Goal: Find specific page/section: Find specific page/section

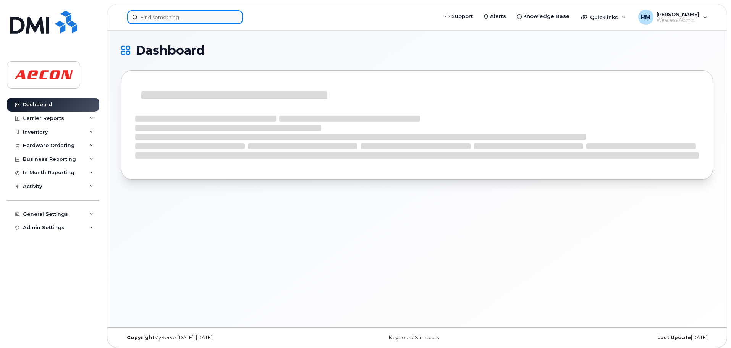
click at [169, 18] on input at bounding box center [185, 17] width 116 height 14
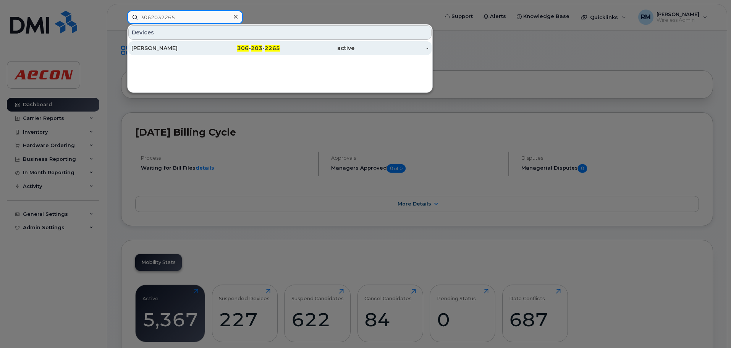
type input "3062032265"
click at [260, 46] on span "203" at bounding box center [256, 48] width 11 height 7
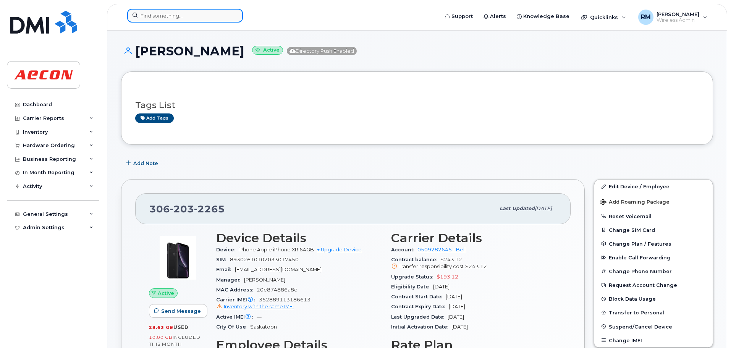
click at [197, 19] on input at bounding box center [185, 16] width 116 height 14
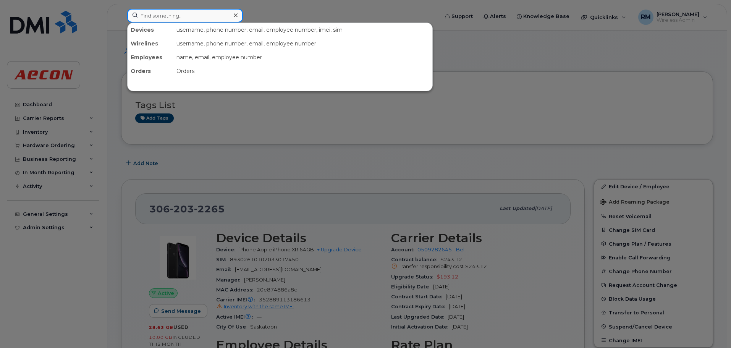
paste input "[PHONE_NUMBER]"
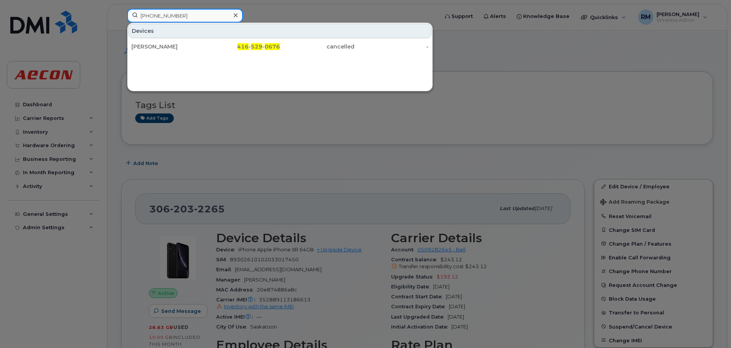
type input "[PHONE_NUMBER]"
drag, startPoint x: 184, startPoint y: 16, endPoint x: 69, endPoint y: 15, distance: 115.3
click at [121, 15] on div "[PHONE_NUMBER] [PERSON_NAME] 416 - 529 - 0676 cancelled -" at bounding box center [280, 17] width 318 height 17
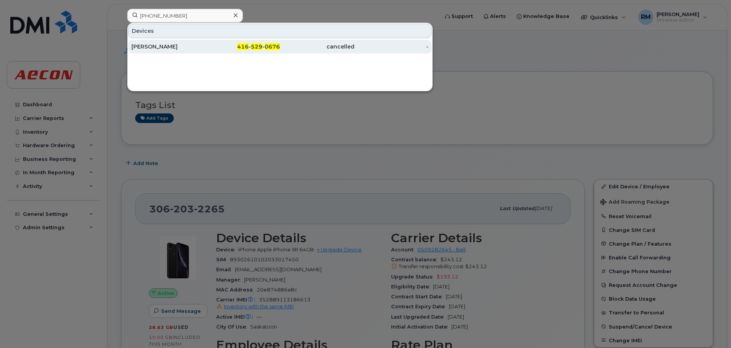
click at [268, 49] on span "0676" at bounding box center [272, 46] width 15 height 7
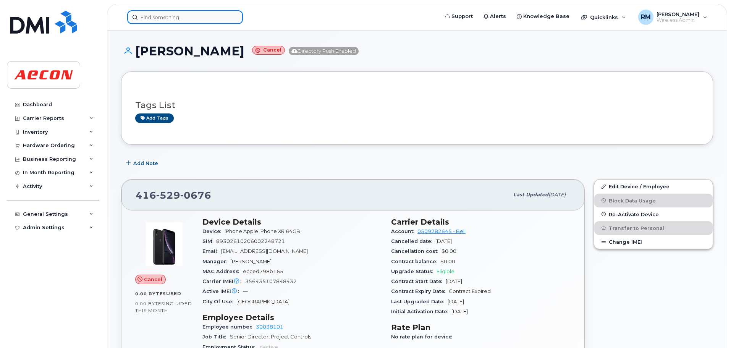
click at [169, 17] on input at bounding box center [185, 17] width 116 height 14
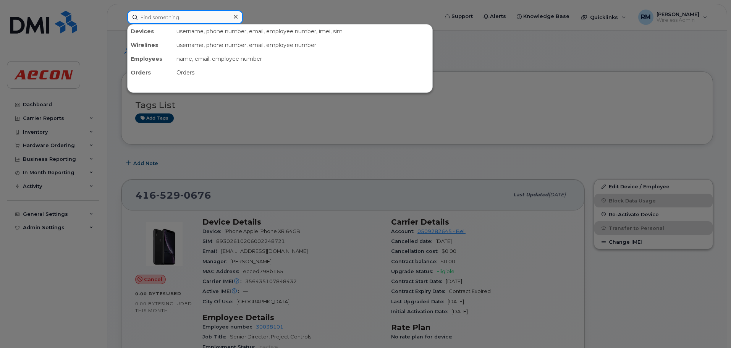
paste input "647 616 5230"
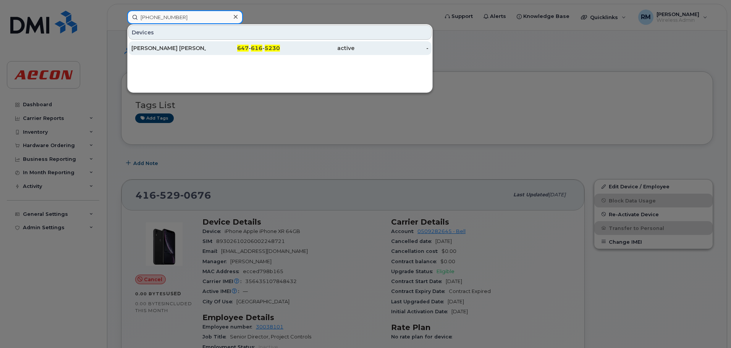
type input "647 616 5230"
click at [250, 47] on div "647 - 616 - 5230" at bounding box center [243, 48] width 74 height 8
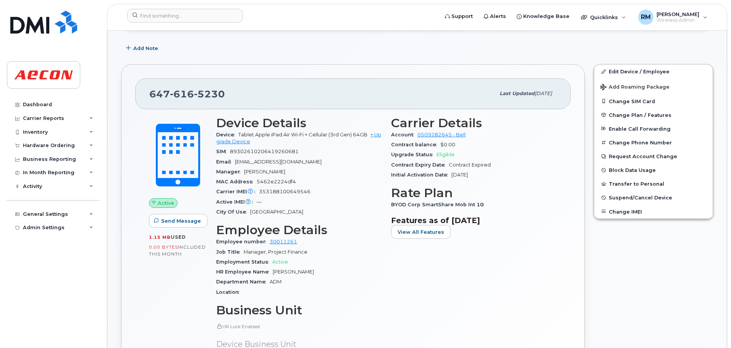
scroll to position [191, 0]
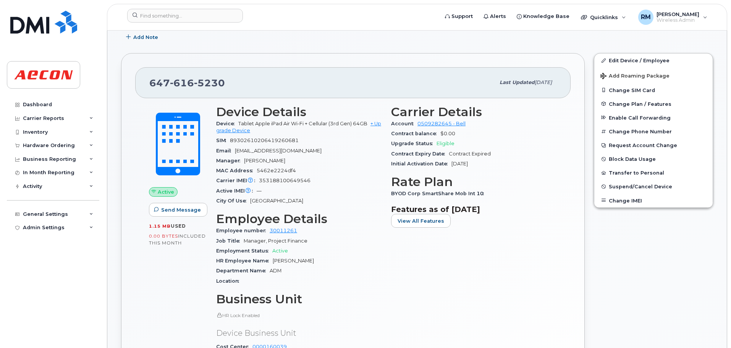
drag, startPoint x: 326, startPoint y: 261, endPoint x: 273, endPoint y: 260, distance: 53.9
click at [273, 260] on span "Jean-Francois Laberge" at bounding box center [293, 261] width 41 height 6
copy span "Jean-Francois Laberge"
drag, startPoint x: 391, startPoint y: 194, endPoint x: 503, endPoint y: 192, distance: 111.9
click at [503, 192] on div "BYOD Corp SmartShare Mob Int 10" at bounding box center [474, 194] width 166 height 10
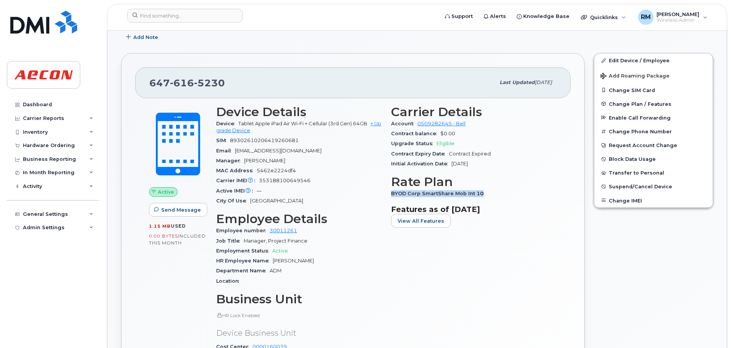
copy span "BYOD Corp SmartShare Mob Int 10"
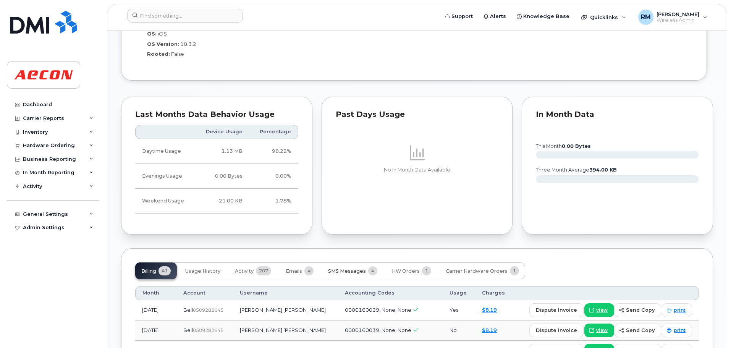
scroll to position [763, 0]
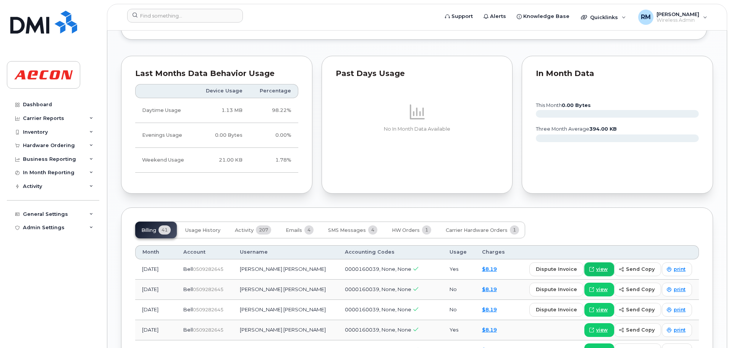
click at [602, 270] on span "view" at bounding box center [601, 269] width 11 height 7
